Goal: Find specific page/section: Find specific page/section

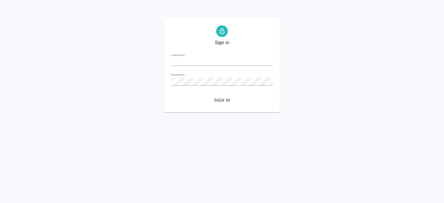
type input "[PERSON_NAME][EMAIL_ADDRESS][DOMAIN_NAME]"
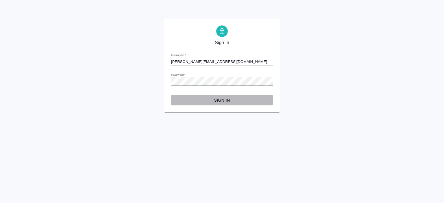
click at [222, 100] on span "Sign in" at bounding box center [222, 100] width 93 height 7
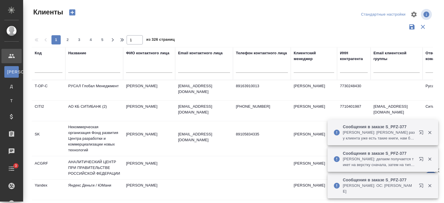
select select "RU"
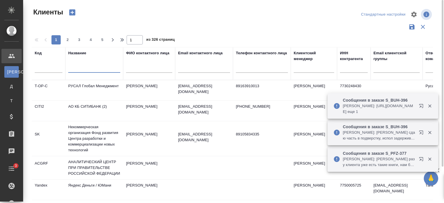
click at [85, 67] on input "text" at bounding box center [94, 69] width 52 height 7
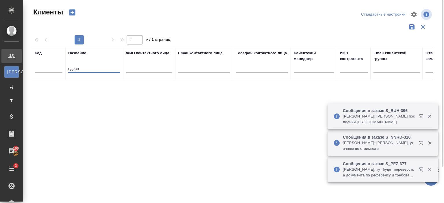
type input "ядран"
